Goal: Transaction & Acquisition: Download file/media

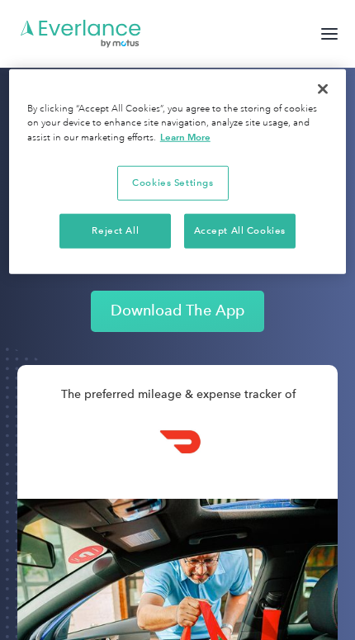
click at [145, 309] on link "Download The App" at bounding box center [177, 311] width 173 height 41
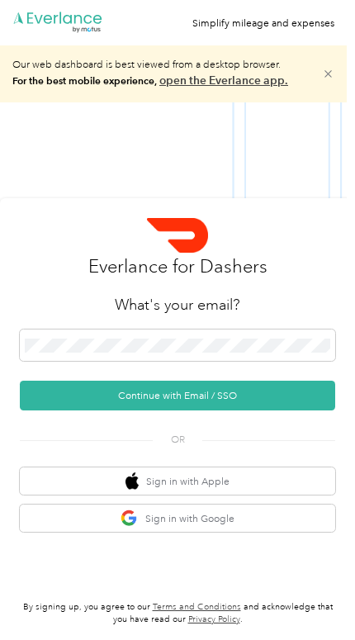
click at [121, 527] on img "button" at bounding box center [129, 517] width 17 height 17
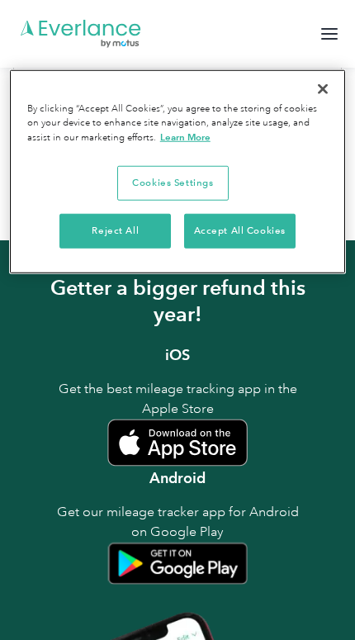
scroll to position [1355, 0]
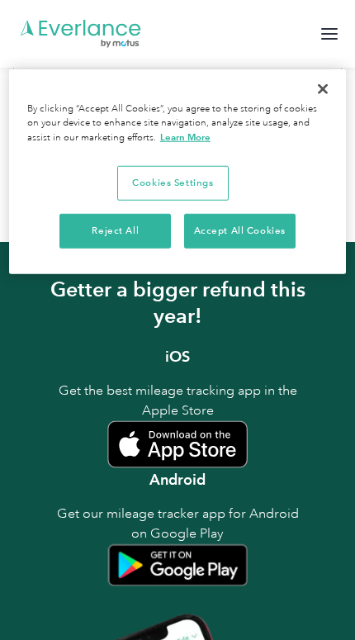
click at [151, 543] on img at bounding box center [177, 564] width 140 height 43
click at [154, 422] on img at bounding box center [177, 444] width 140 height 48
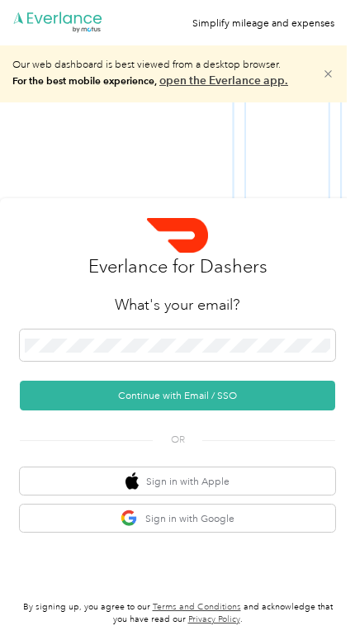
click at [192, 88] on link "open the Everlance app." at bounding box center [223, 80] width 129 height 14
